Goal: Task Accomplishment & Management: Use online tool/utility

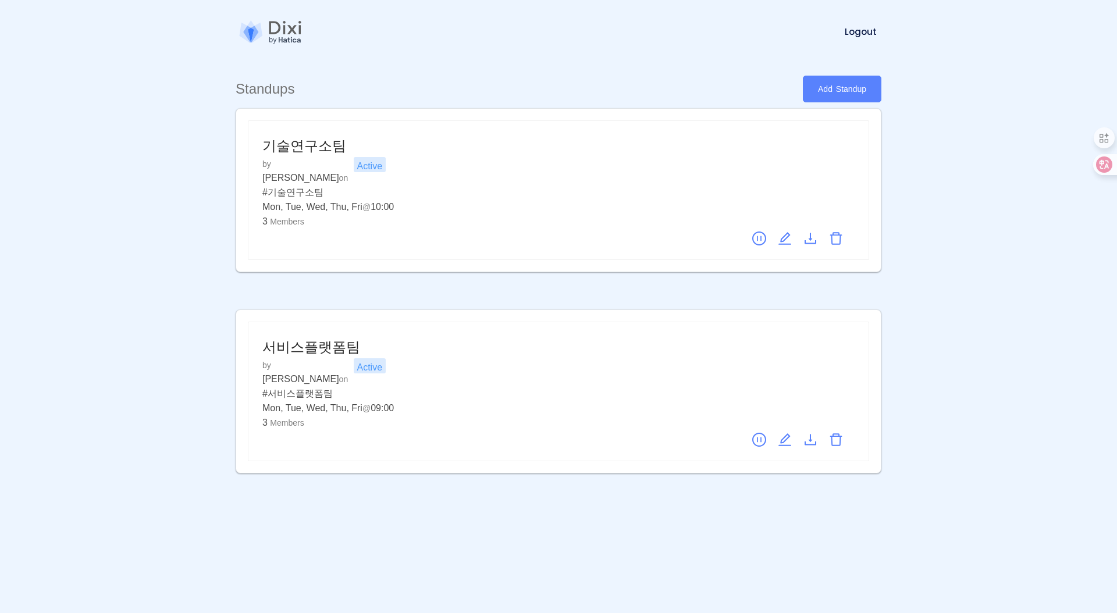
click at [855, 85] on link "Add Standup" at bounding box center [842, 89] width 79 height 27
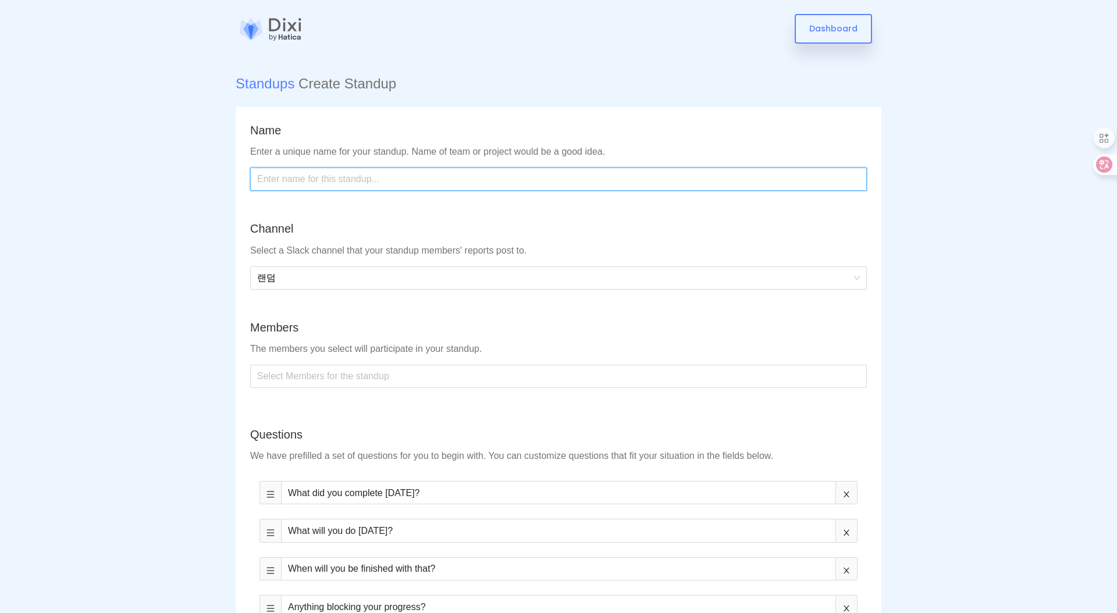
click at [304, 174] on input "text" at bounding box center [558, 179] width 617 height 23
type input "g"
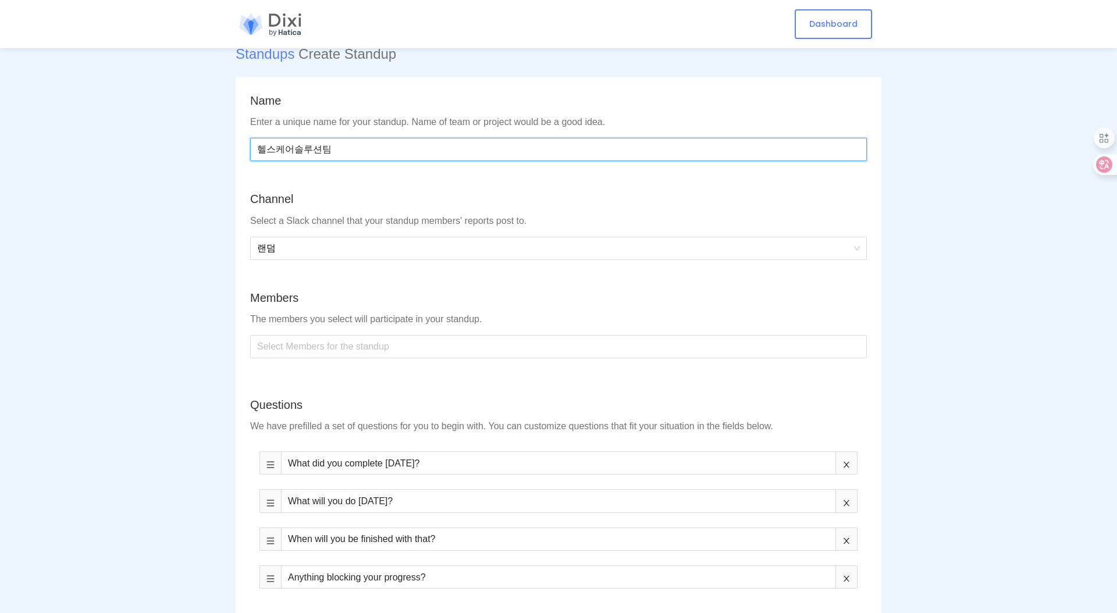
scroll to position [38, 0]
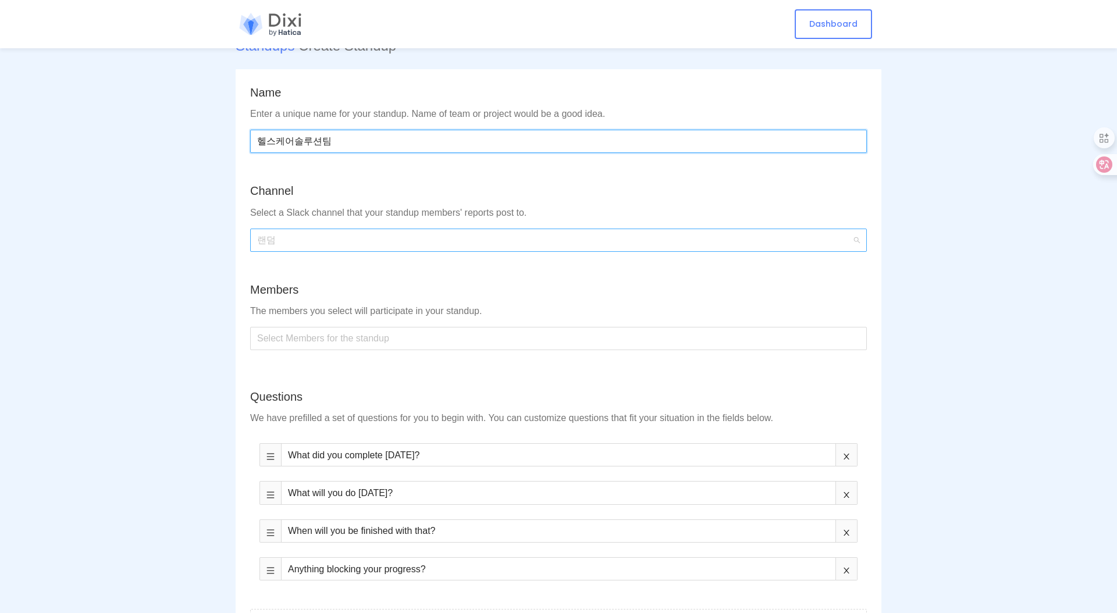
click at [293, 242] on span "랜덤" at bounding box center [558, 240] width 603 height 22
type input "헬스케어솔루션팀"
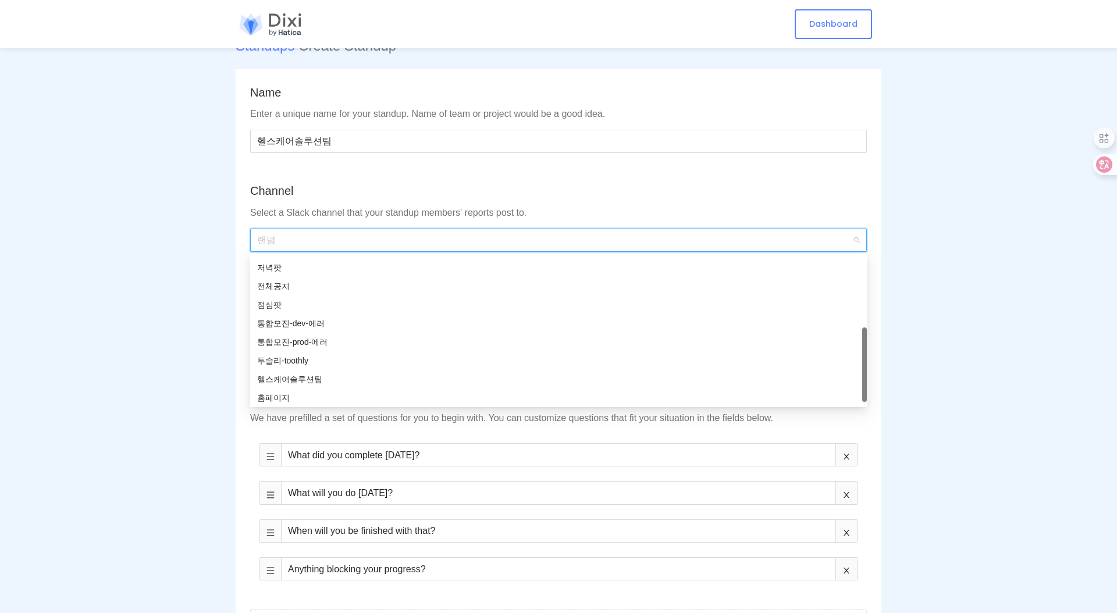
scroll to position [205, 0]
click at [301, 374] on div "헬스케어솔루션팀" at bounding box center [558, 377] width 603 height 13
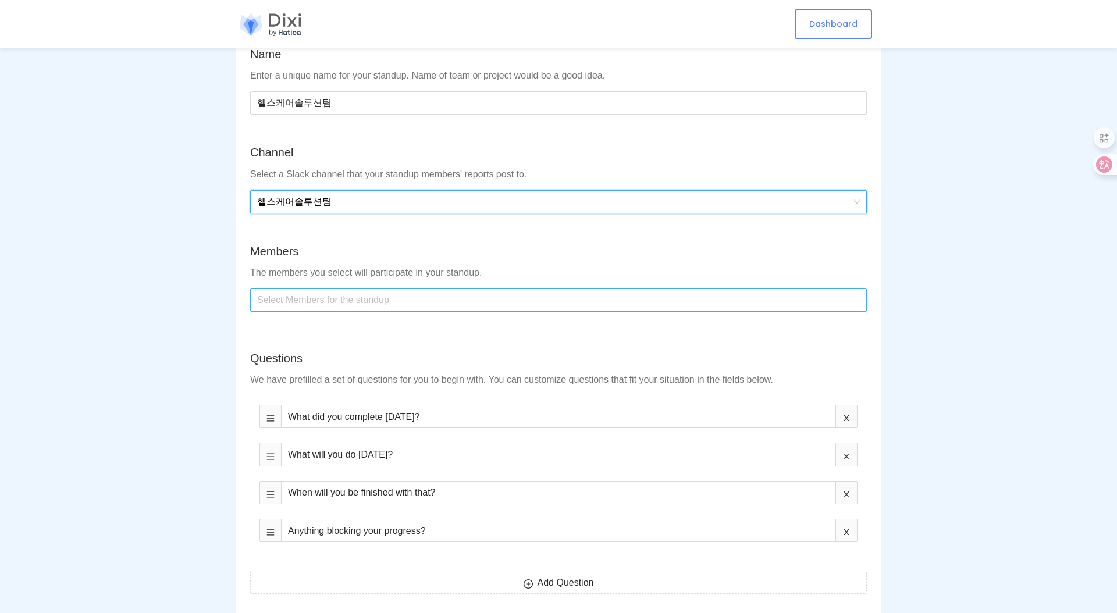
scroll to position [81, 0]
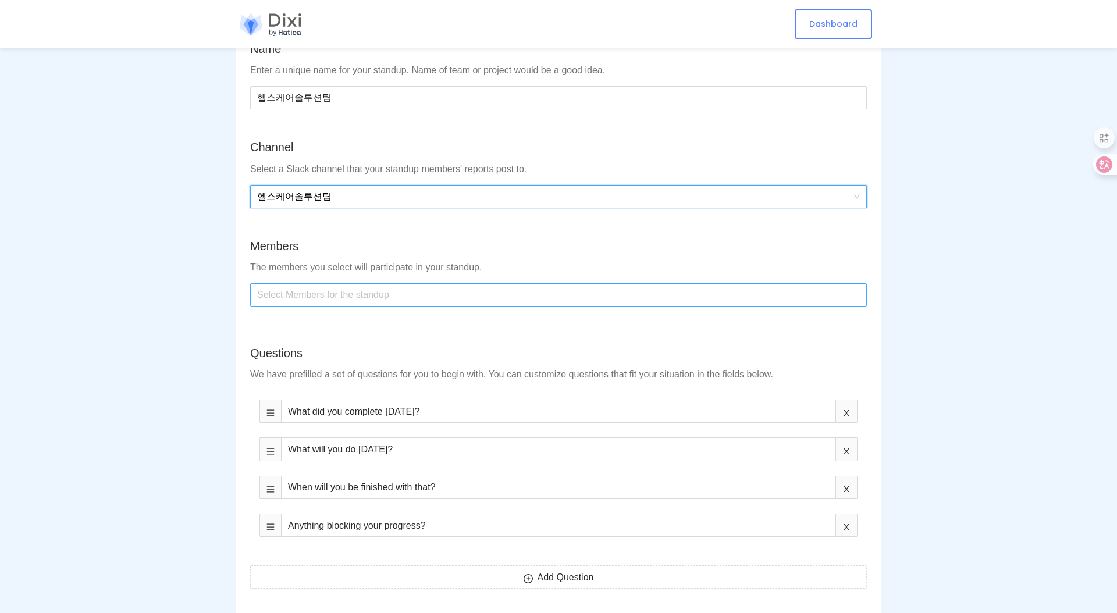
click at [330, 294] on div at bounding box center [558, 295] width 611 height 19
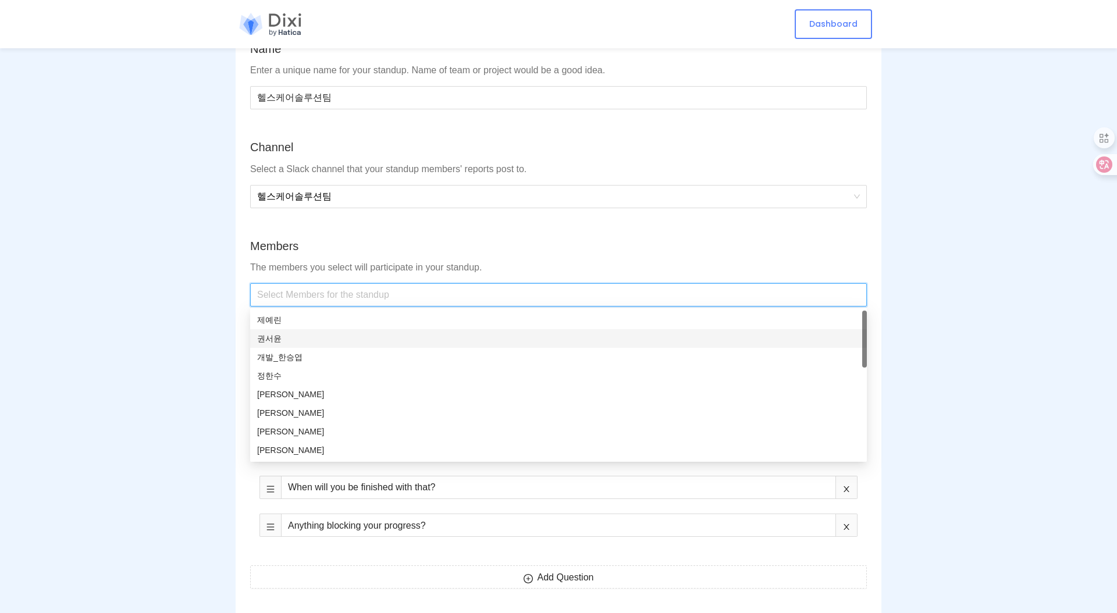
click at [274, 335] on div "권서윤" at bounding box center [558, 338] width 603 height 13
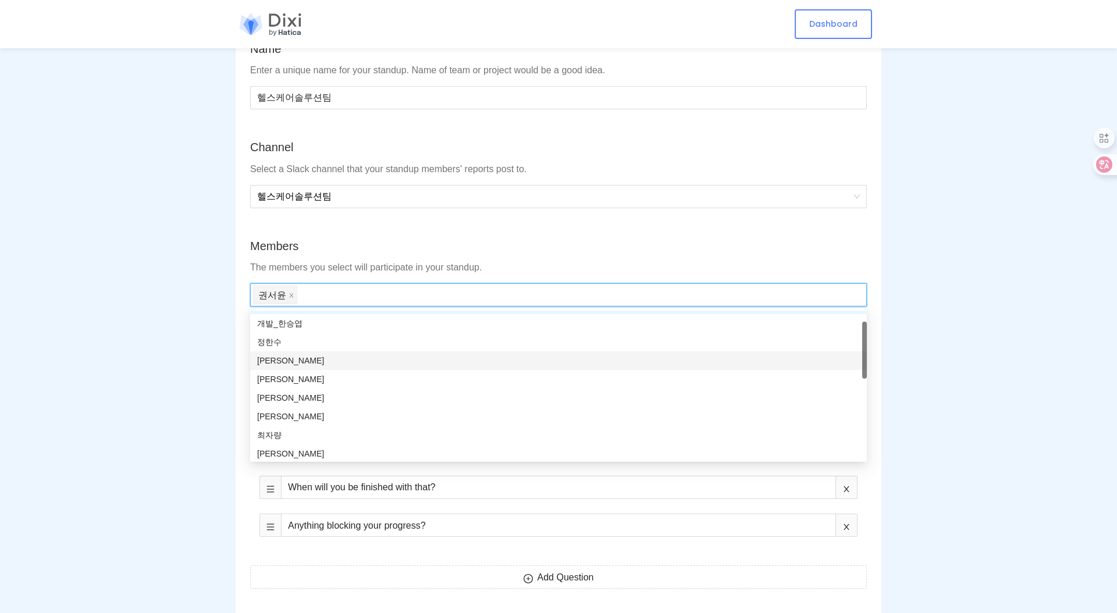
scroll to position [35, 0]
click at [276, 412] on div "[PERSON_NAME]" at bounding box center [558, 414] width 603 height 13
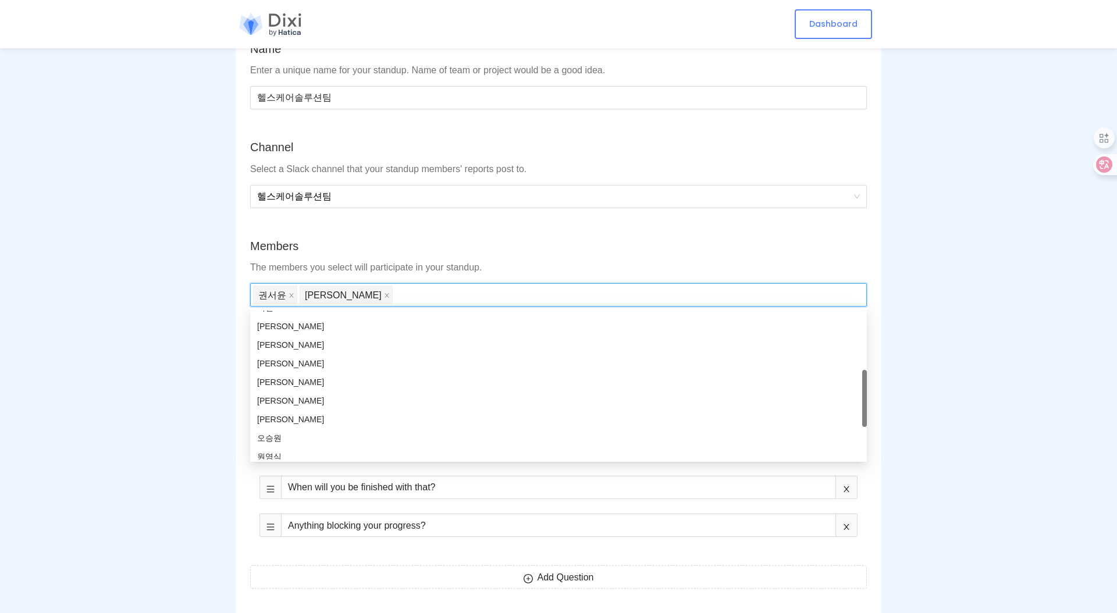
scroll to position [209, 0]
click at [271, 428] on div "오승원" at bounding box center [558, 427] width 603 height 13
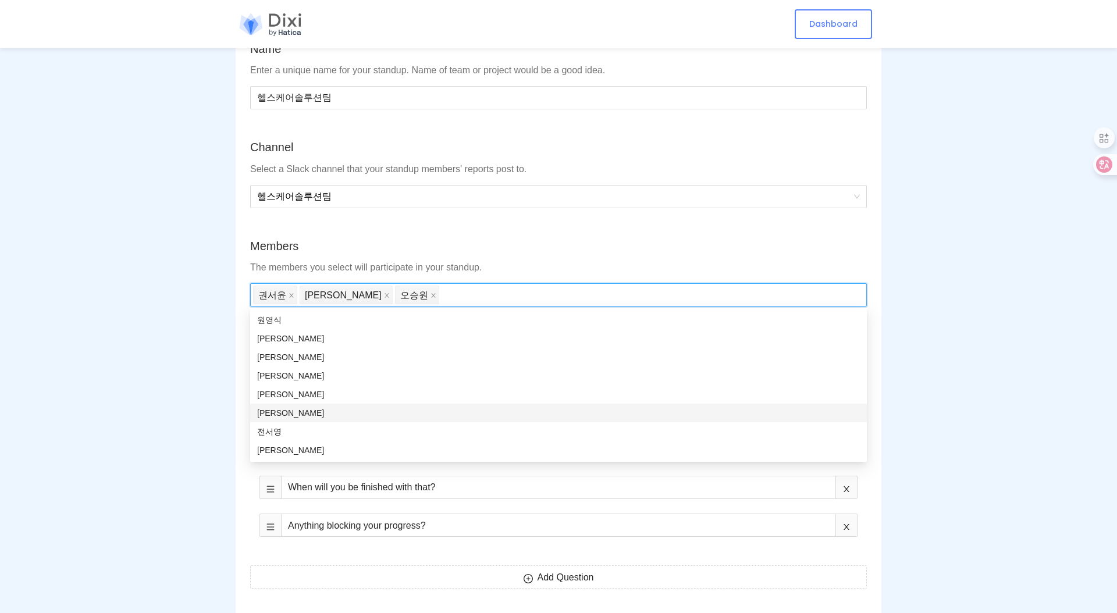
click at [314, 411] on div "[PERSON_NAME]" at bounding box center [558, 413] width 603 height 13
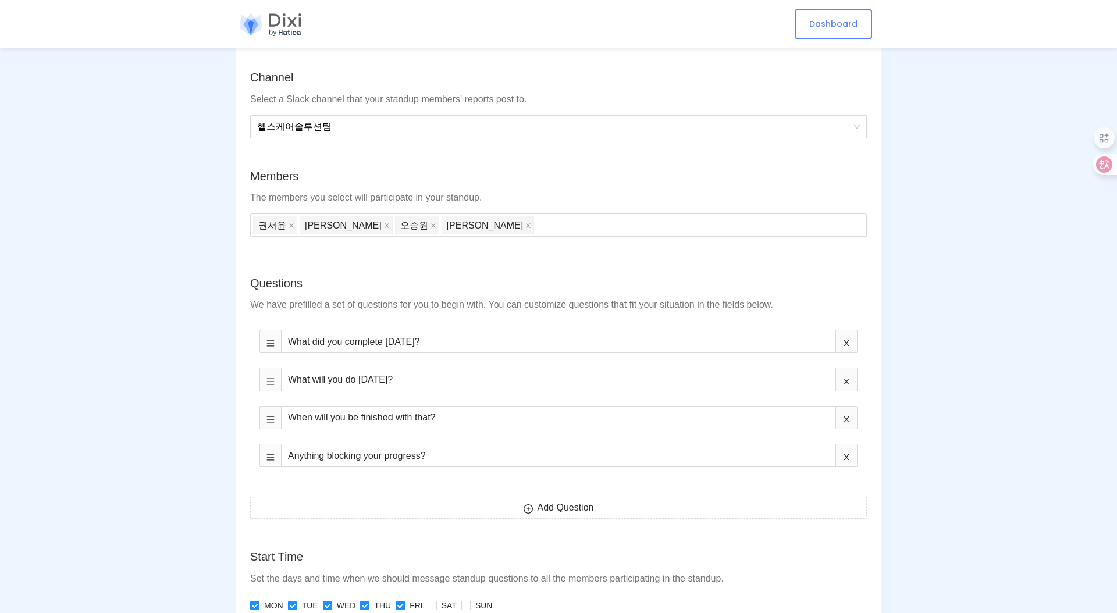
scroll to position [152, 0]
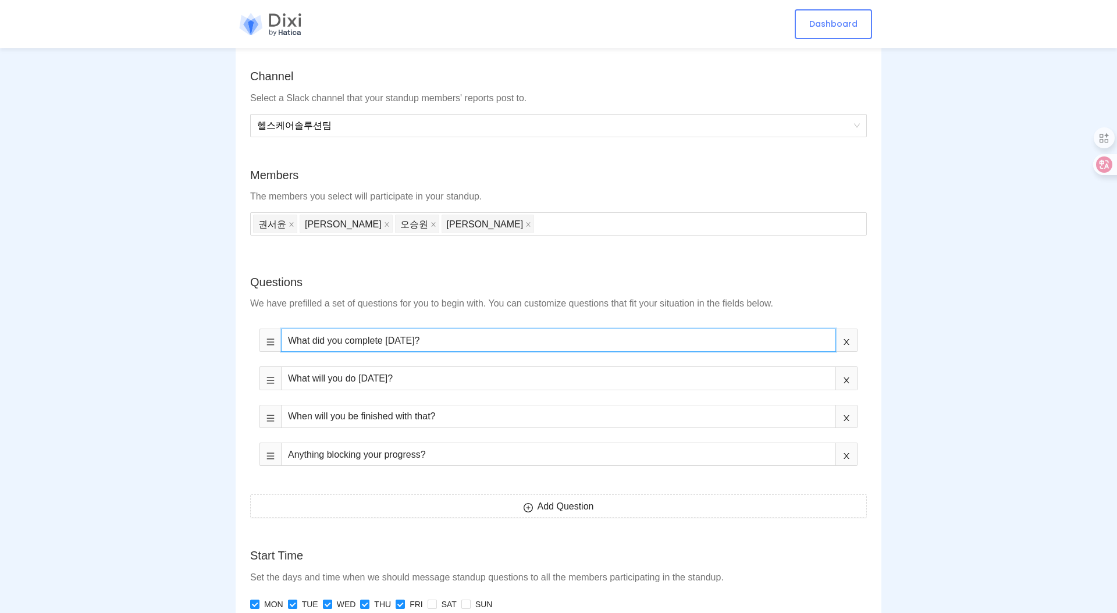
click at [462, 348] on input "What did you complete [DATE]?" at bounding box center [558, 340] width 555 height 23
paste input "😊 [DATE]는 어떤 업무를 하셨나요"
paste input "💃🏻"
type input "💃🏻 [DATE]는 어떤 업무를 하셨나요? 💃🏻"
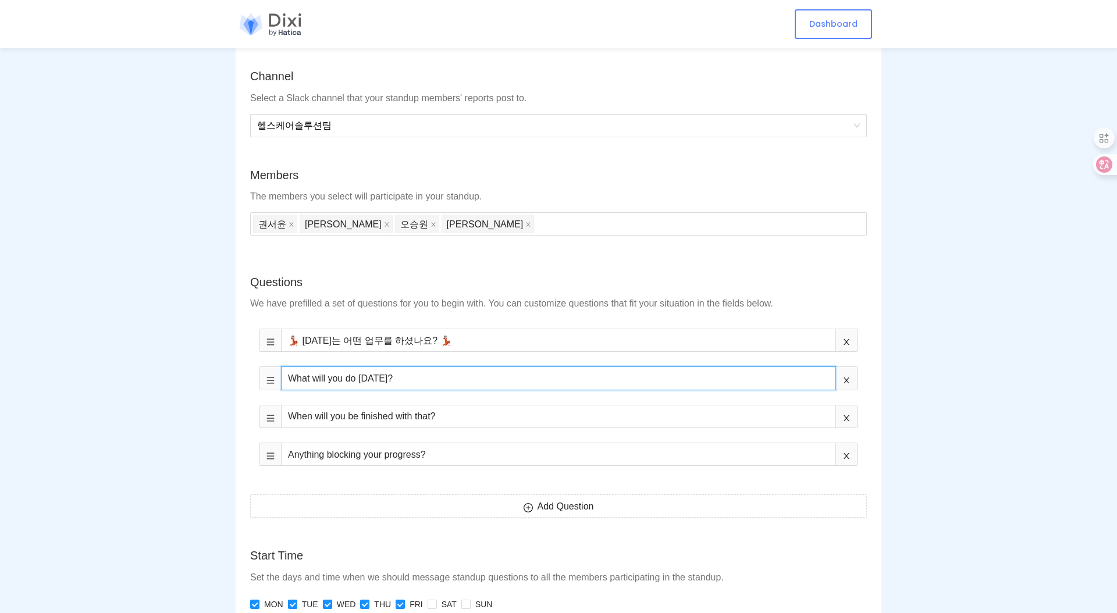
click at [411, 380] on input "What will you do [DATE]?" at bounding box center [558, 378] width 555 height 23
paste input "[DATE]은 어떤 업무를 할 [DEMOGRAPHIC_DATA][DEMOGRAPHIC_DATA]요? 혹시 논의가 필요하면 관련 담당자를 태그해…"
click at [451, 378] on input "[DATE]은 어떤 업무를 할 [DEMOGRAPHIC_DATA][DEMOGRAPHIC_DATA]요? 혹시 논의가 필요하면 관련 담당자를 태그해…" at bounding box center [558, 378] width 555 height 23
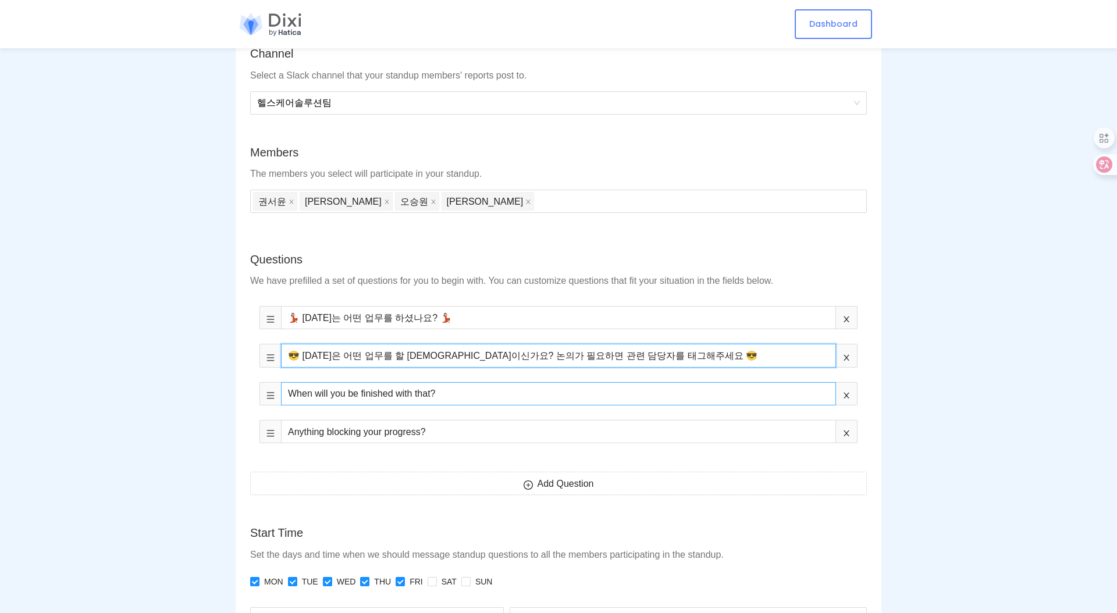
scroll to position [170, 0]
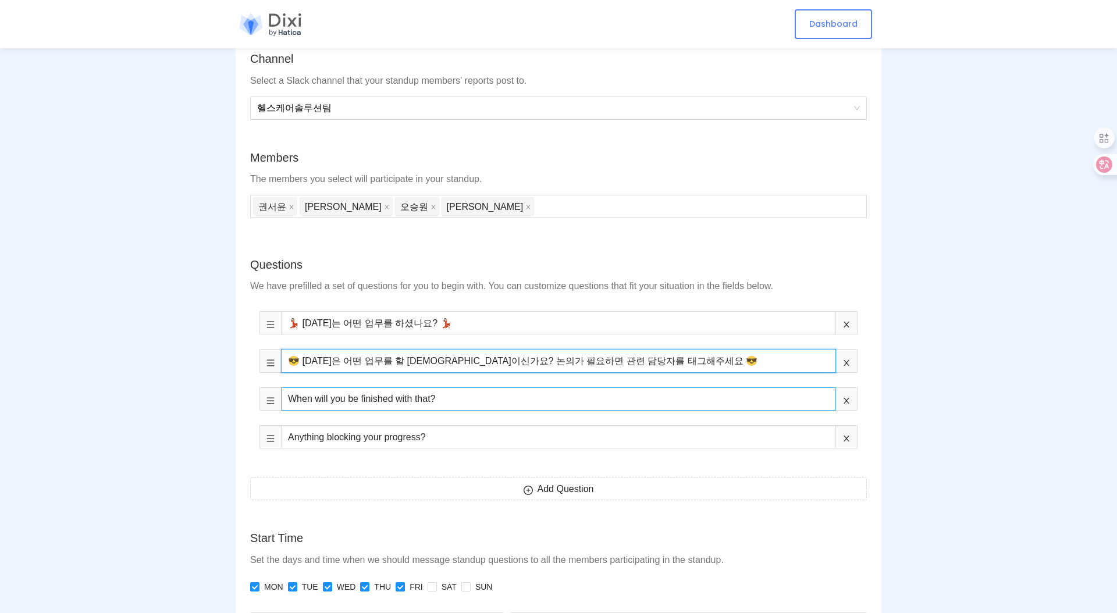
type input "😎 [DATE]은 어떤 업무를 할 [DEMOGRAPHIC_DATA]이신가요? 논의가 필요하면 관련 담당자를 태그해주세요 😎"
click at [453, 401] on input "When will you be finished with that?" at bounding box center [558, 398] width 555 height 23
click at [465, 393] on input "When will you be finished with that?" at bounding box center [558, 398] width 555 height 23
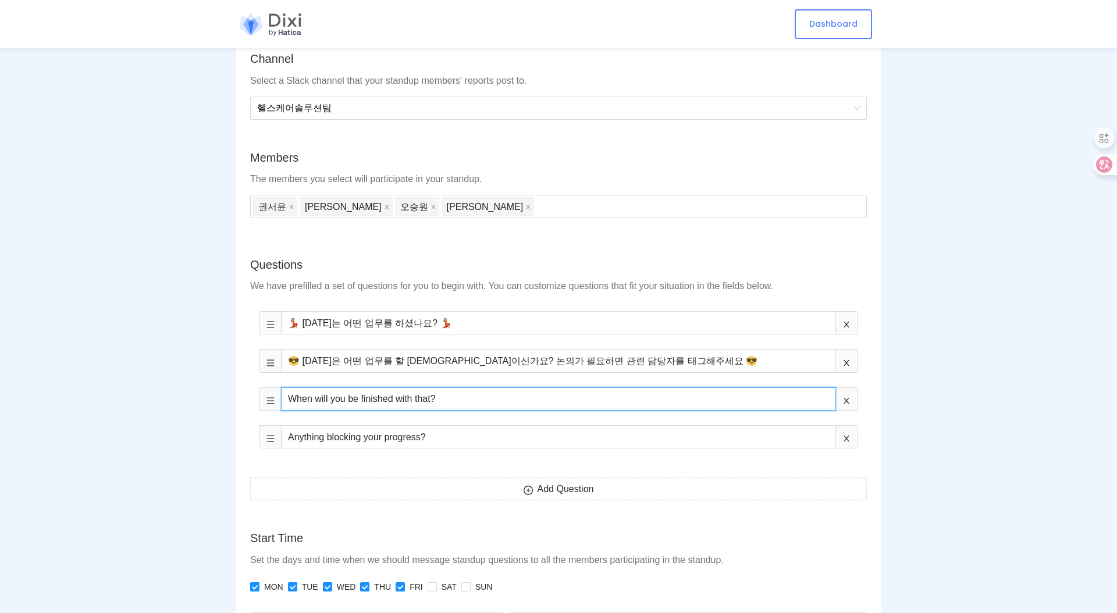
paste input "추가로 공유하실 내용 있으시면 여기에 적어주세요"
click at [506, 404] on input "⚾️ 추가로 공유하실 내용 있으시면 여기에 적어주세요" at bounding box center [558, 398] width 555 height 23
click at [424, 409] on input "📝 추가로 공유하실 내용 있으시면 여기에 적어주세요 ⚾️" at bounding box center [558, 398] width 555 height 23
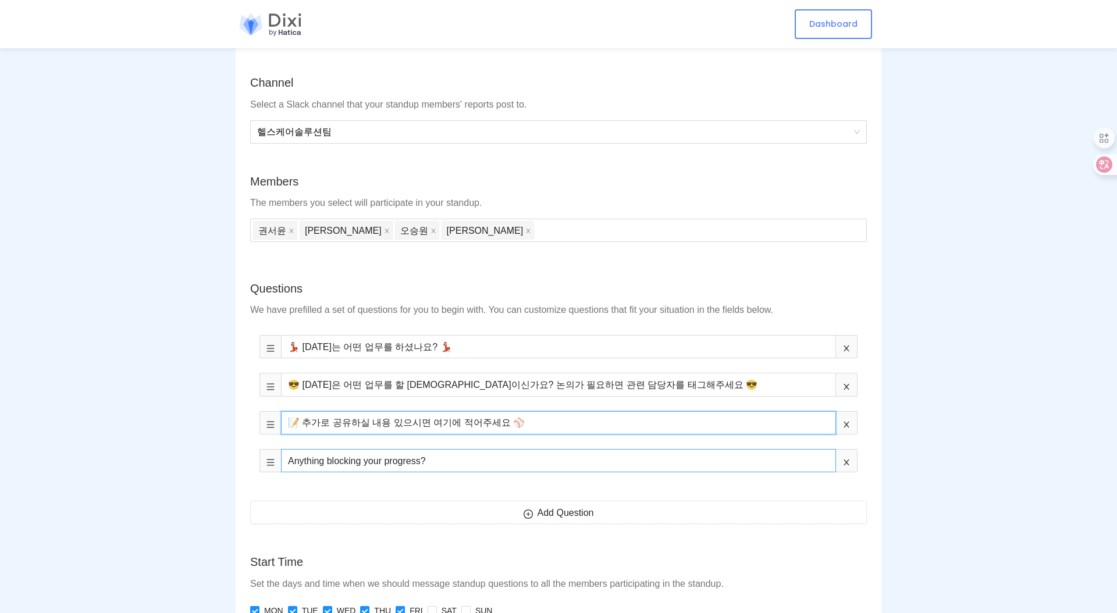
type input "📝 추가로 공유하실 내용 있으시면 여기에 적어주세요 ⚾️"
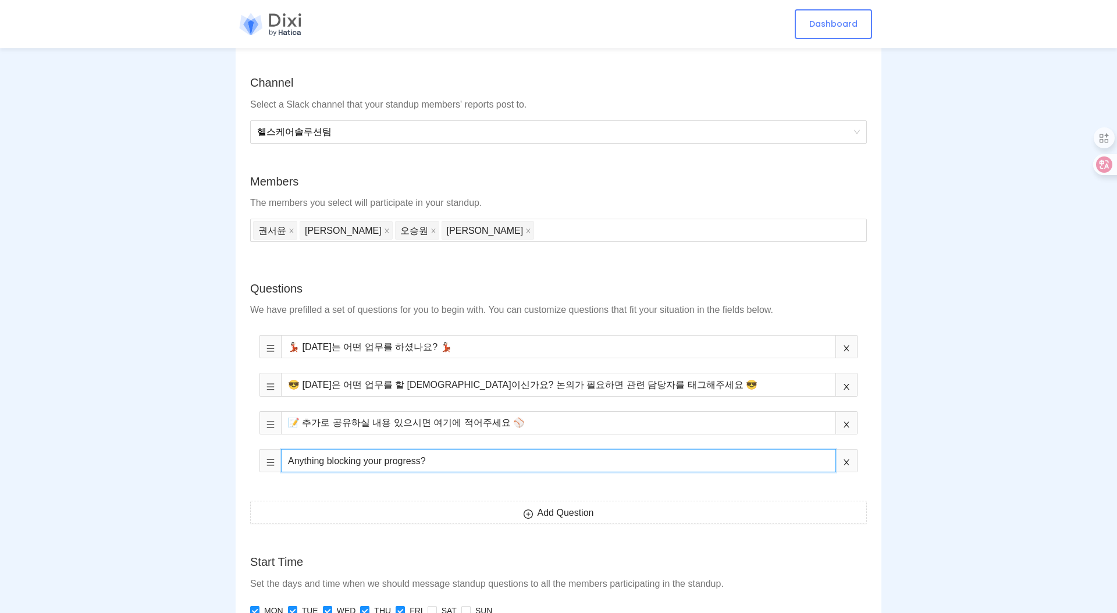
click at [827, 467] on input "Anything blocking your progress?" at bounding box center [558, 460] width 555 height 23
click at [835, 467] on input "Anything blocking your progress?" at bounding box center [558, 460] width 555 height 23
click at [852, 466] on span at bounding box center [847, 460] width 22 height 23
click at [848, 463] on icon "close" at bounding box center [846, 462] width 8 height 8
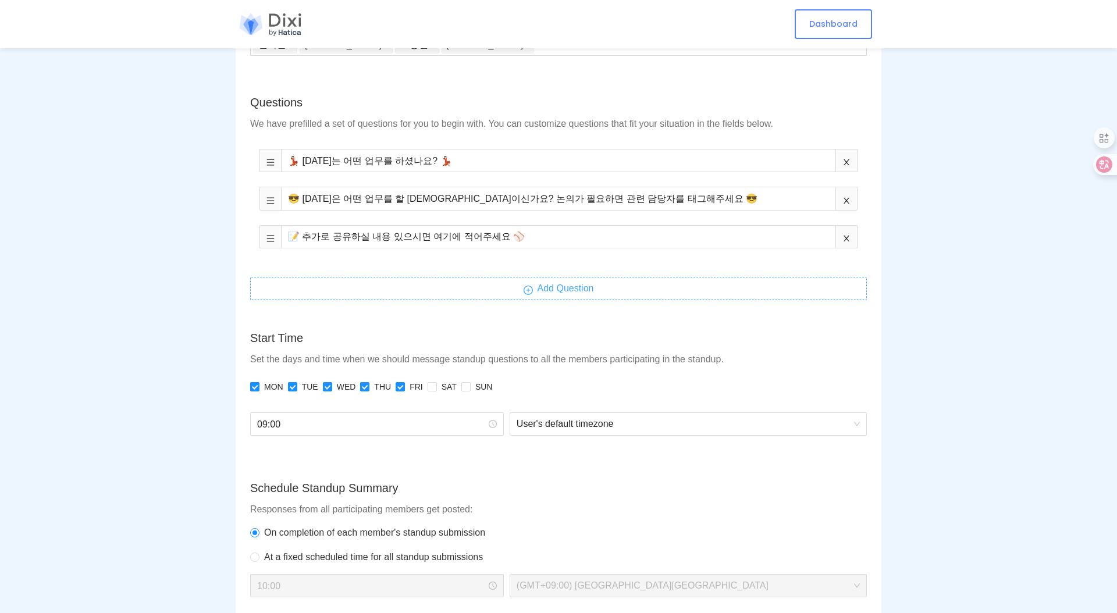
scroll to position [340, 0]
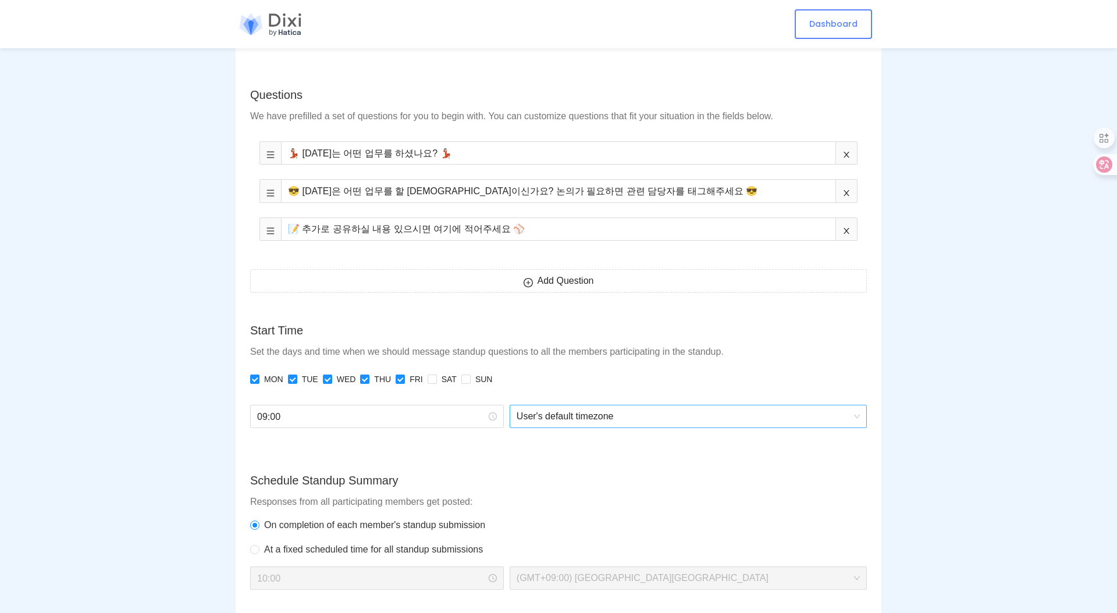
click at [622, 421] on span "User's default timezone" at bounding box center [688, 416] width 343 height 22
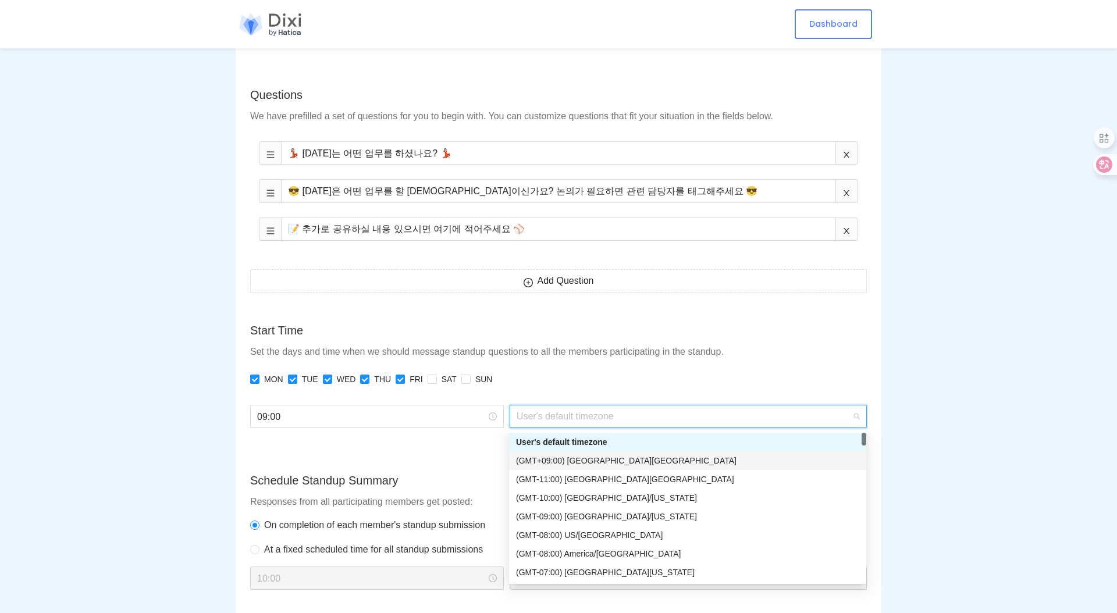
click at [595, 465] on div "(GMT+09:00) [GEOGRAPHIC_DATA][GEOGRAPHIC_DATA]" at bounding box center [687, 460] width 343 height 13
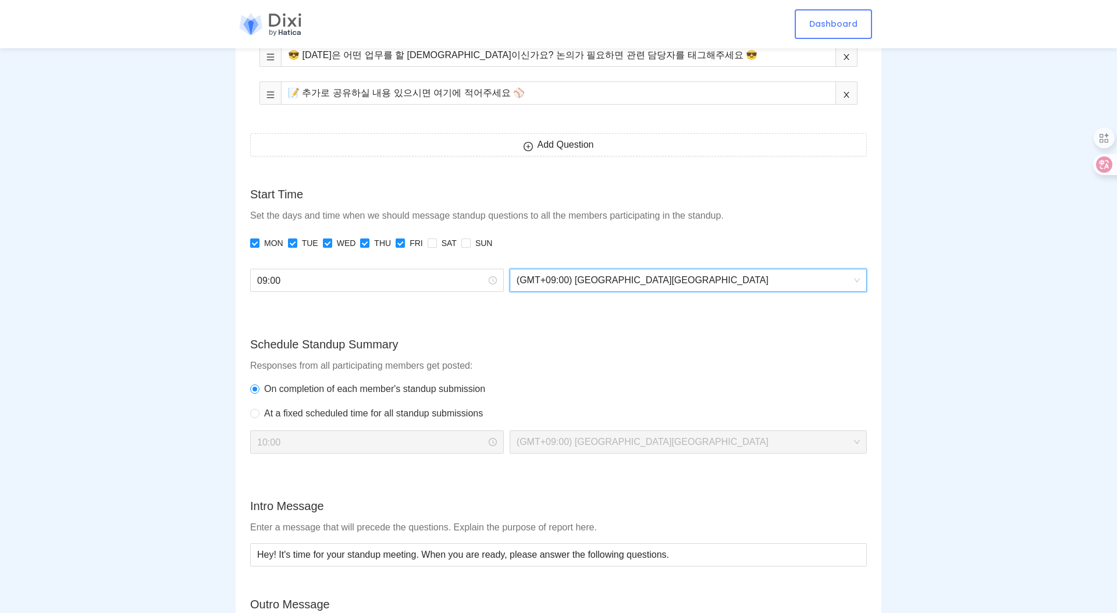
scroll to position [477, 0]
click at [411, 414] on span "At a fixed scheduled time for all standup submissions" at bounding box center [373, 412] width 228 height 15
click at [258, 414] on input "At a fixed scheduled time for all standup submissions" at bounding box center [254, 412] width 8 height 8
radio input "true"
radio input "false"
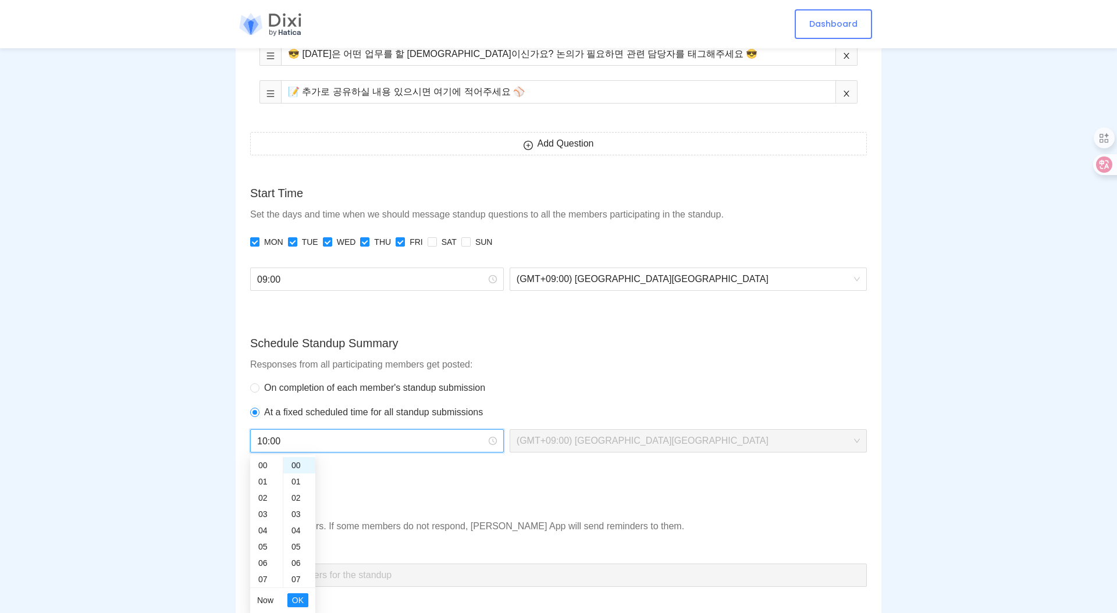
click at [469, 434] on input "10:00" at bounding box center [371, 441] width 229 height 15
click at [261, 507] on div "09" at bounding box center [266, 508] width 33 height 16
click at [422, 490] on form "Name Enter a unique name for your standup. Name of team or project would be a g…" at bounding box center [558, 397] width 617 height 1505
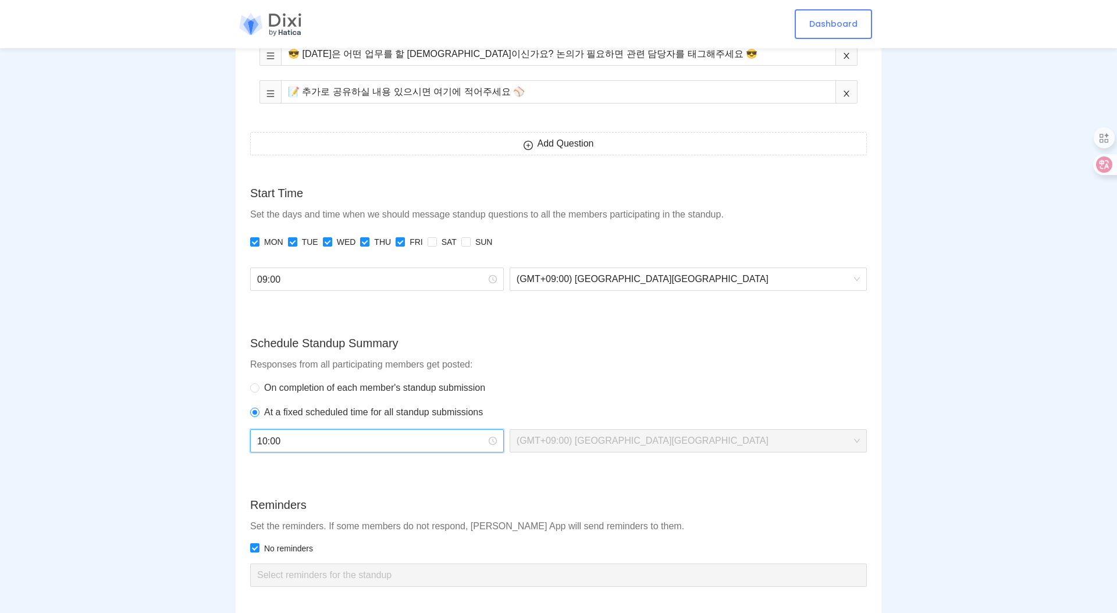
click at [364, 443] on input "10:00" at bounding box center [371, 441] width 229 height 15
click at [266, 475] on div "09" at bounding box center [266, 475] width 33 height 16
type input "09:00"
click at [293, 603] on span "OK" at bounding box center [298, 600] width 12 height 13
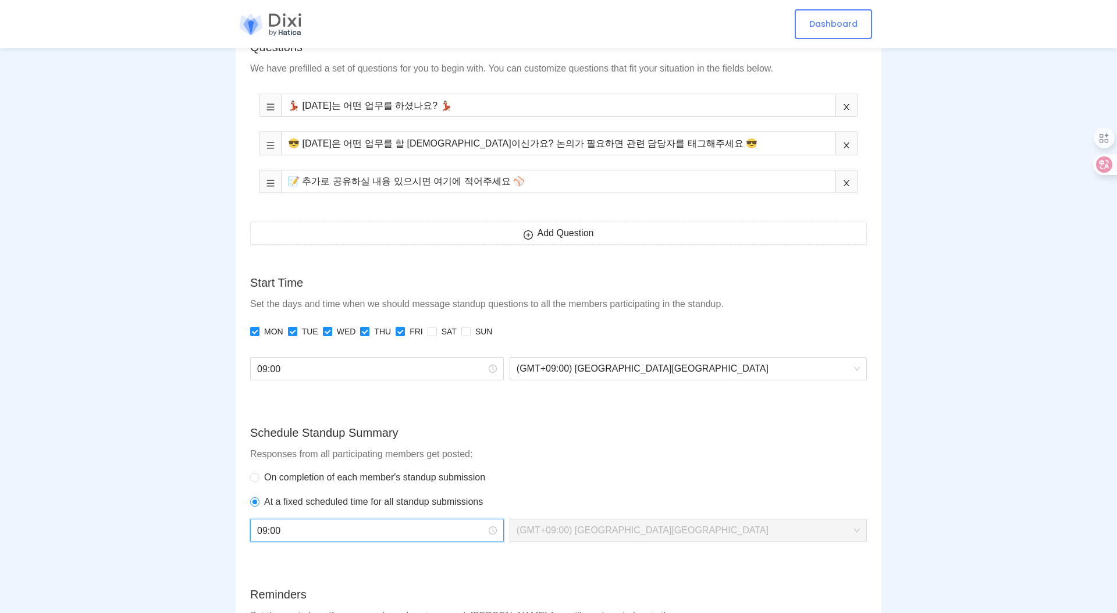
scroll to position [386, 0]
click at [419, 485] on span "On completion of each member's standup submission" at bounding box center [374, 478] width 230 height 15
click at [258, 482] on input "On completion of each member's standup submission" at bounding box center [254, 478] width 8 height 8
radio input "true"
radio input "false"
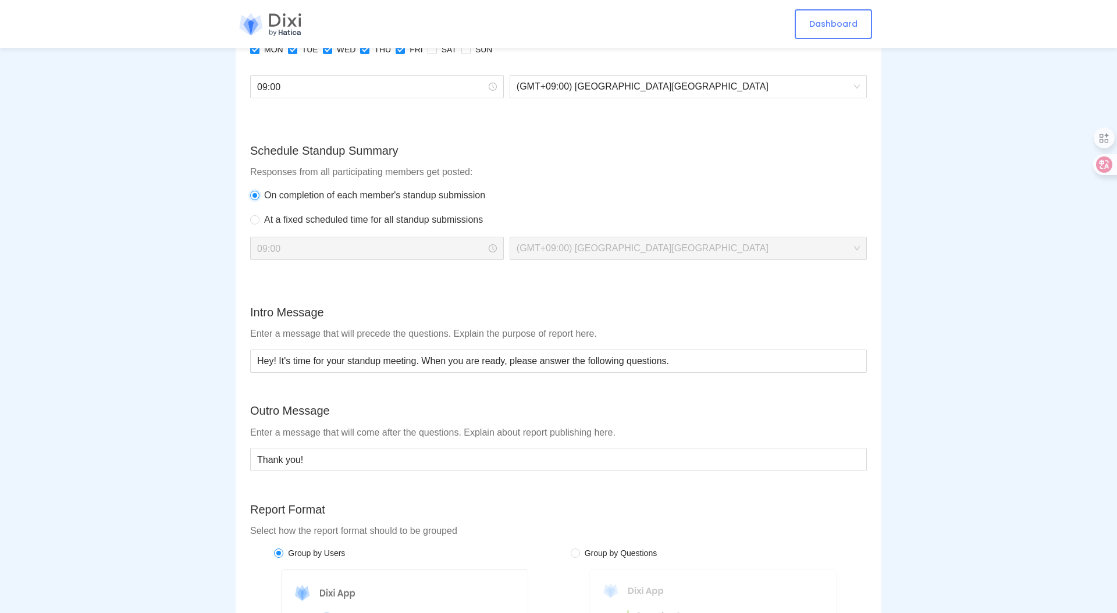
scroll to position [646, 0]
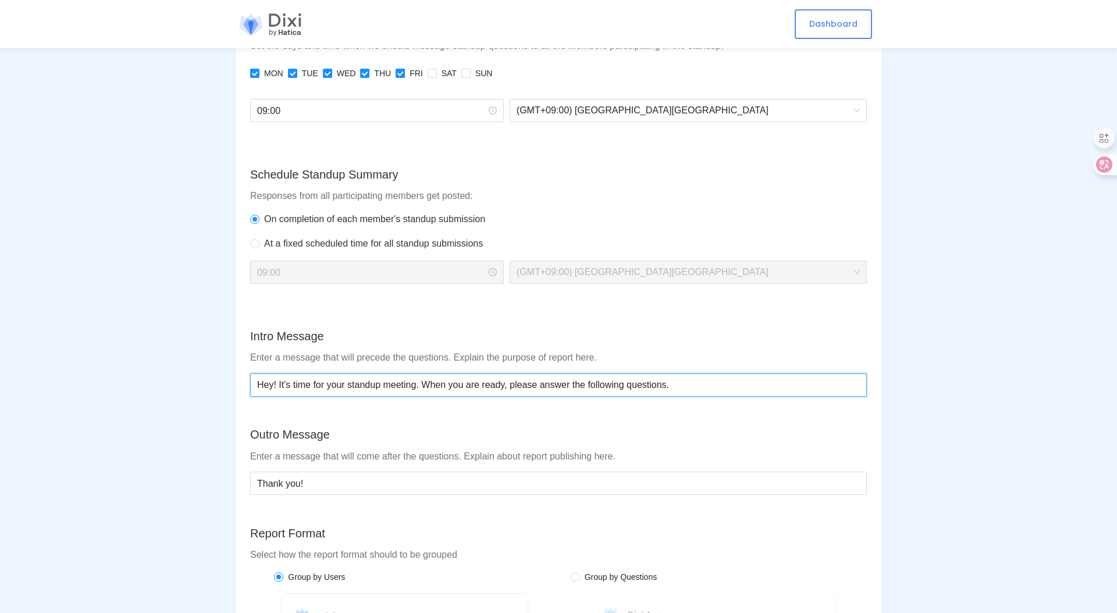
drag, startPoint x: 745, startPoint y: 391, endPoint x: 58, endPoint y: 380, distance: 687.1
click at [58, 380] on section "Standups Create Standup Name Enter a unique name for your standup. Name of team…" at bounding box center [558, 141] width 1117 height 1575
click at [359, 380] on input "🫨 Dixi is Coming !!" at bounding box center [558, 384] width 617 height 23
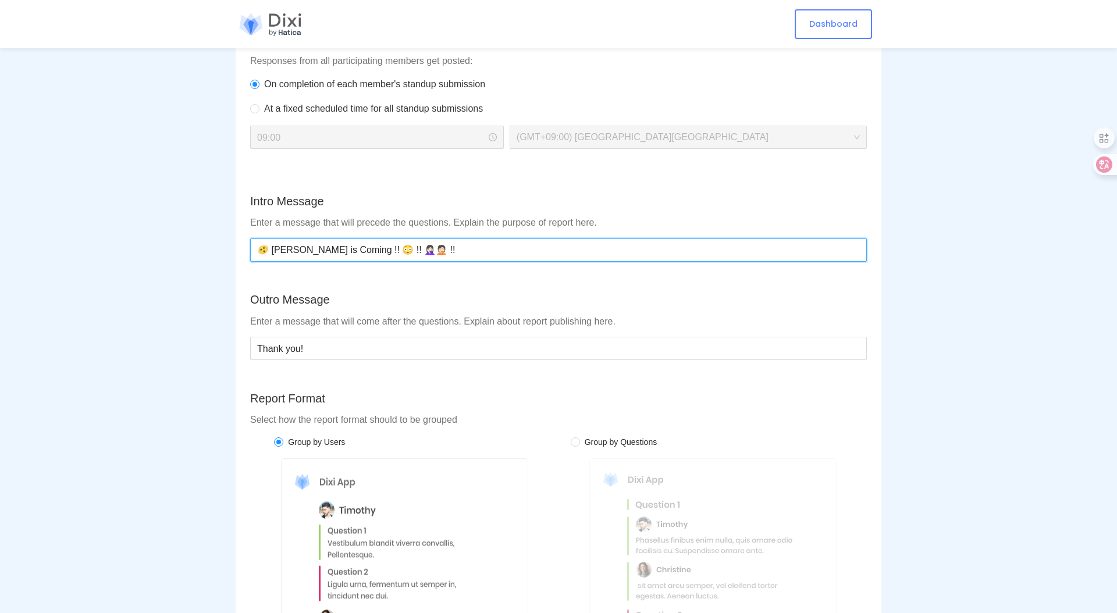
scroll to position [775, 0]
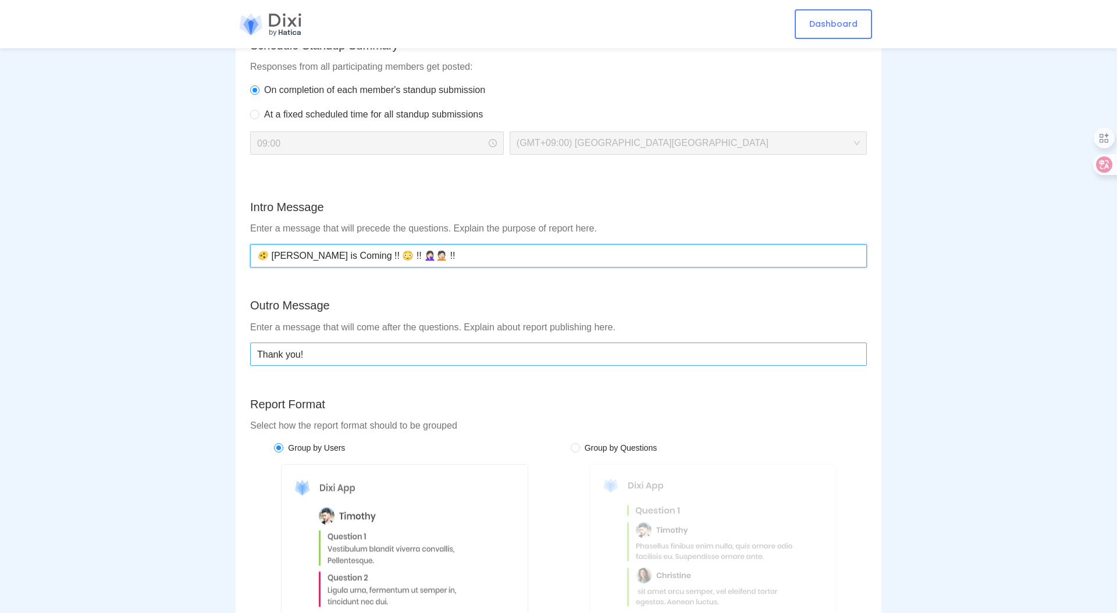
type input "🫨 [PERSON_NAME] is Coming !! 😳 !! 🤦🏻‍♀️🤦🏻 !!"
click at [483, 347] on input "Thank you!" at bounding box center [558, 354] width 617 height 23
type input "거침없이 가자 ⚾️ NC 다이노스 화이팅 🦖"
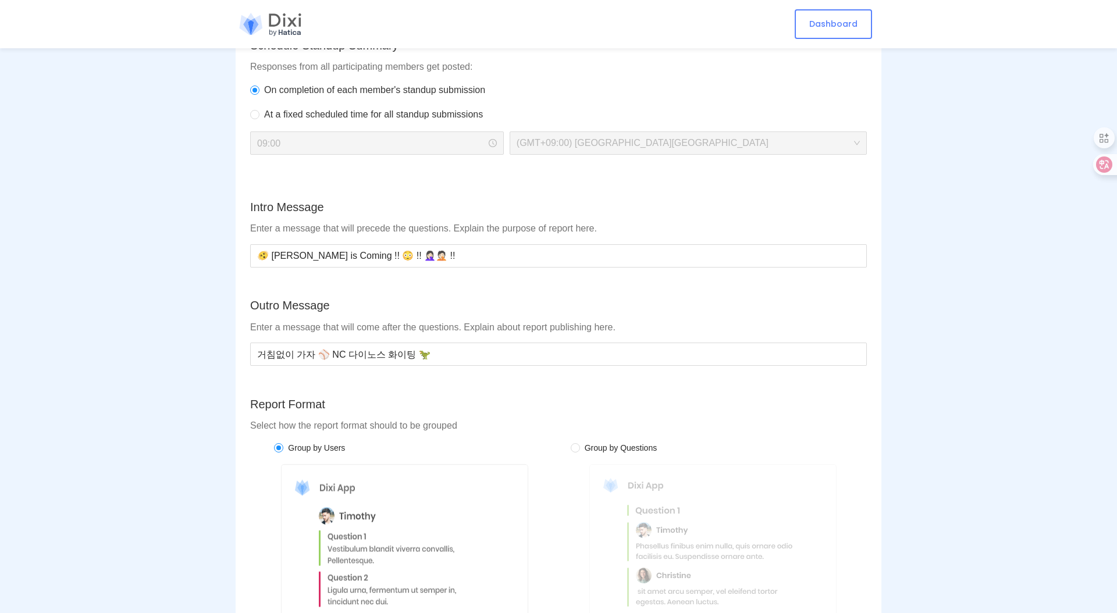
click at [116, 368] on section "Standups Create Standup Name Enter a unique name for your standup. Name of team…" at bounding box center [558, 12] width 1117 height 1575
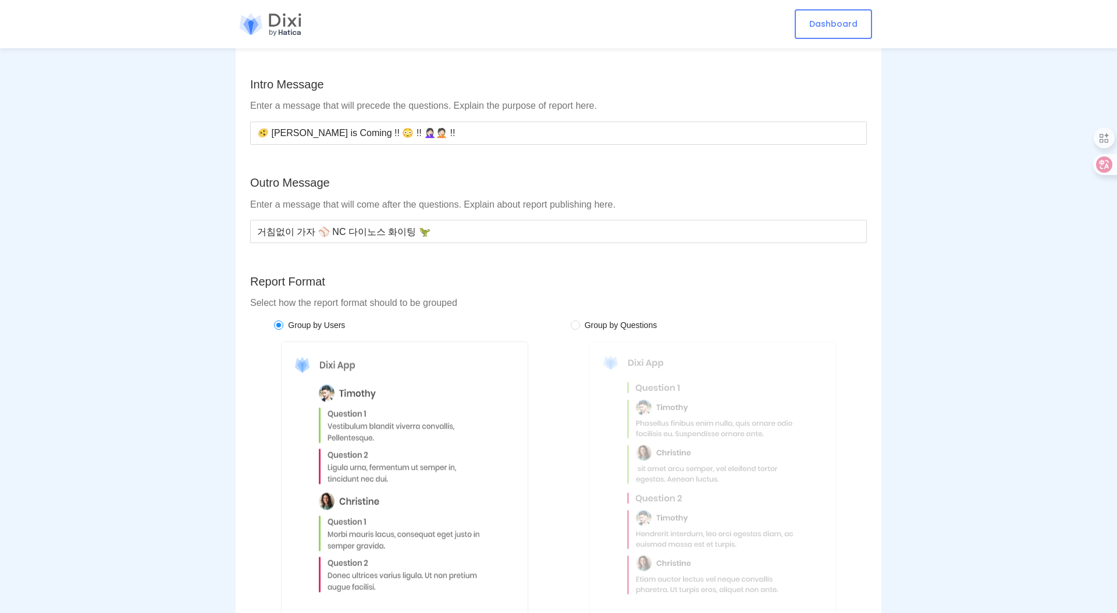
scroll to position [962, 0]
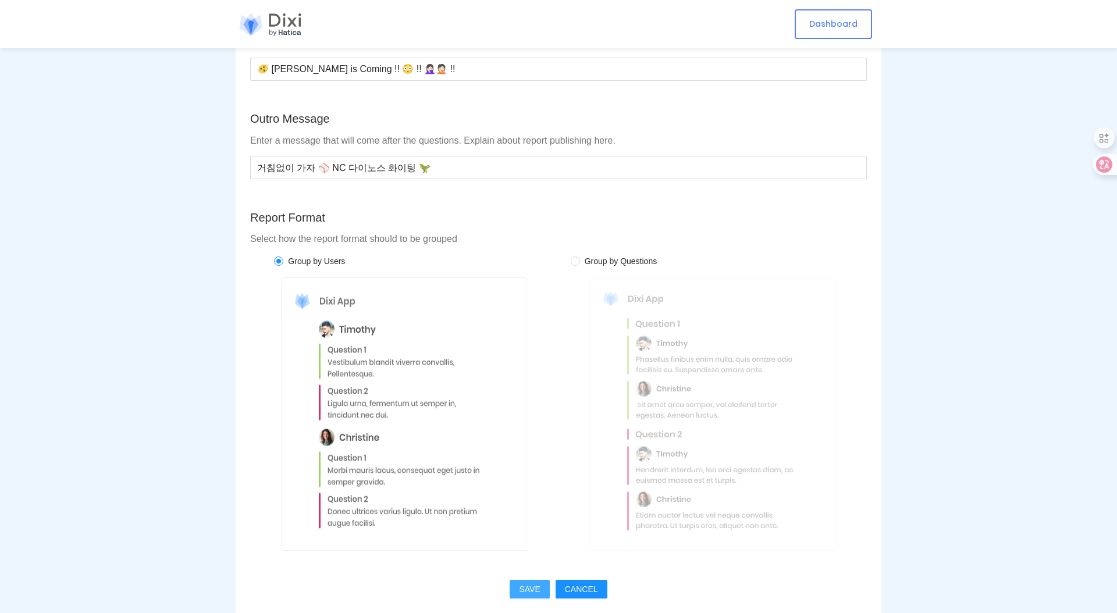
click at [533, 581] on button "SAVE" at bounding box center [530, 589] width 40 height 19
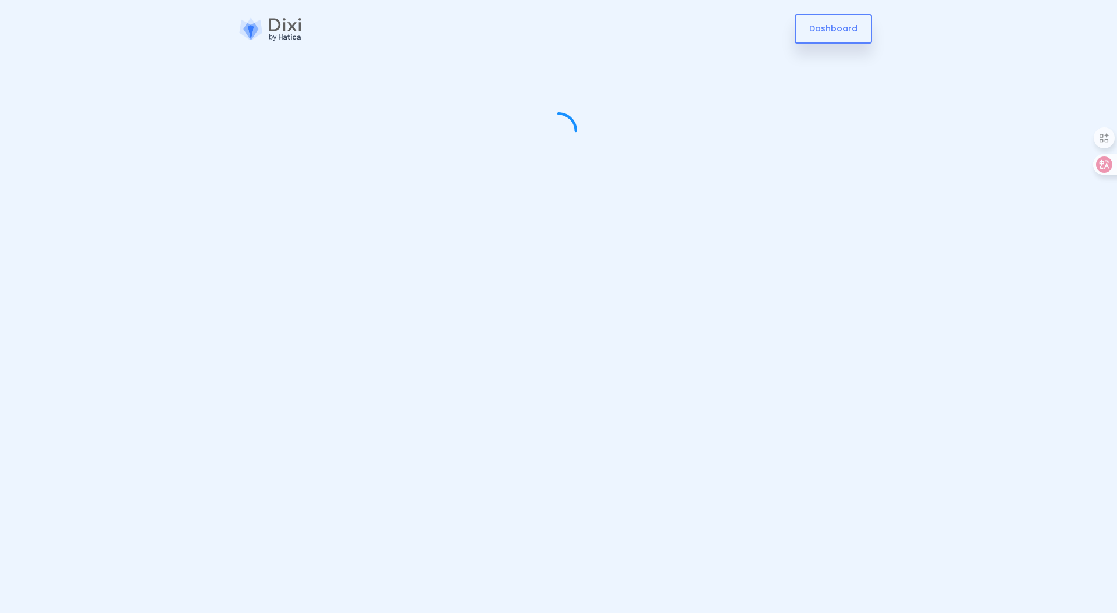
scroll to position [0, 0]
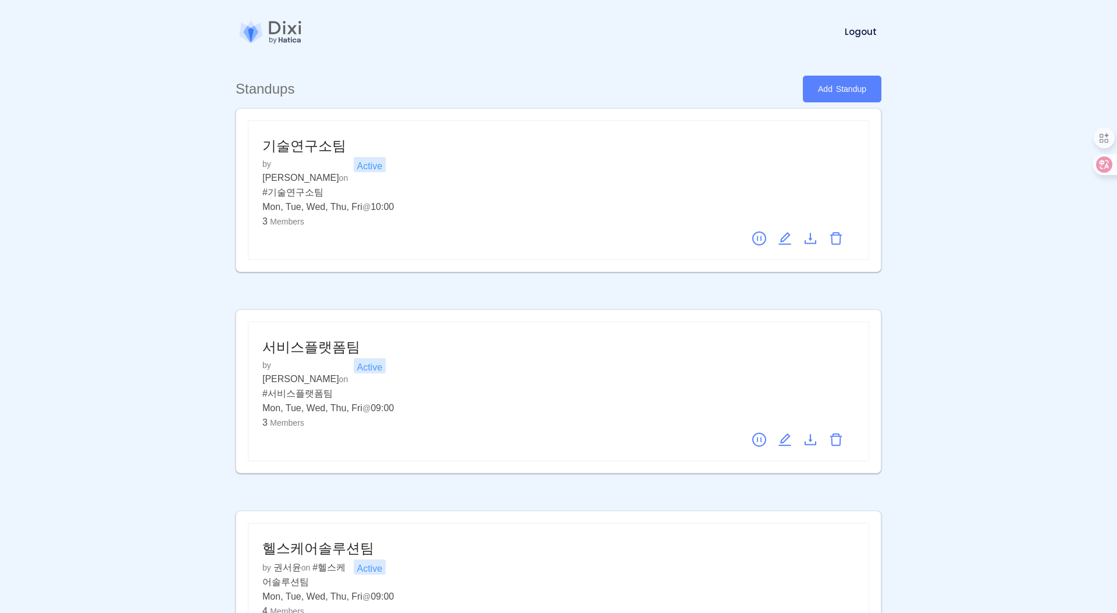
click at [1007, 298] on section "Standups Add Standup 기술연구소팀 Active by [PERSON_NAME] on # 기술연구소팀 Mon, Tue, Wed, …" at bounding box center [558, 383] width 1117 height 767
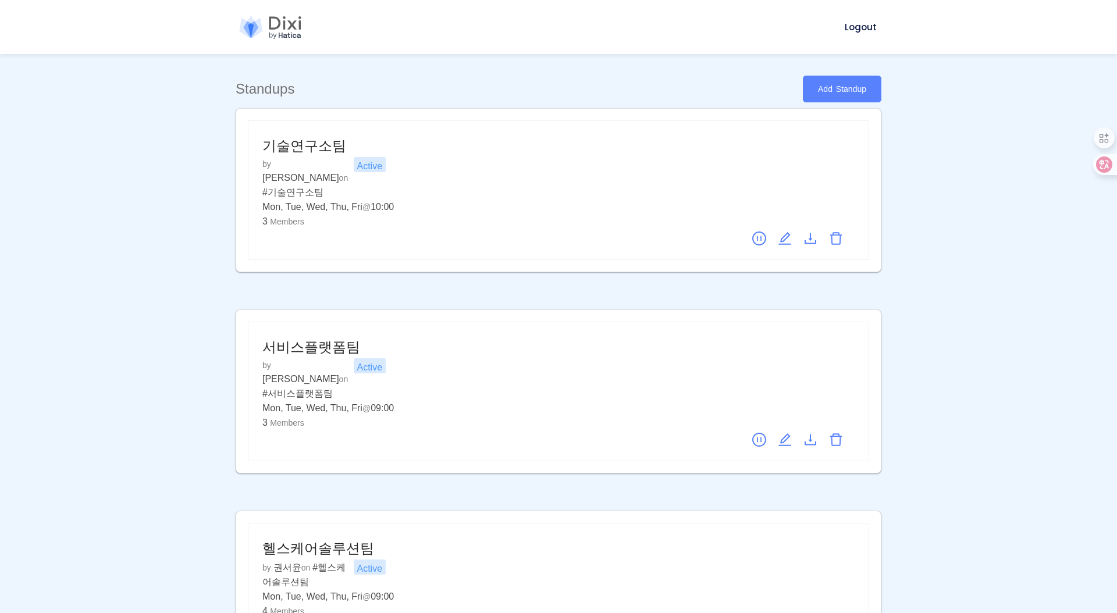
scroll to position [128, 0]
